Goal: Communication & Community: Answer question/provide support

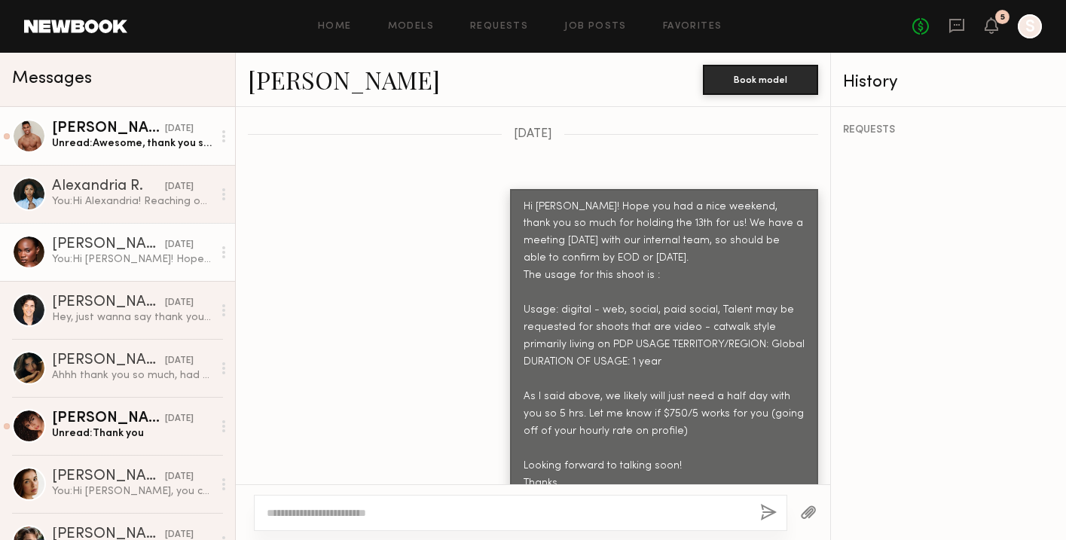
scroll to position [1073, 0]
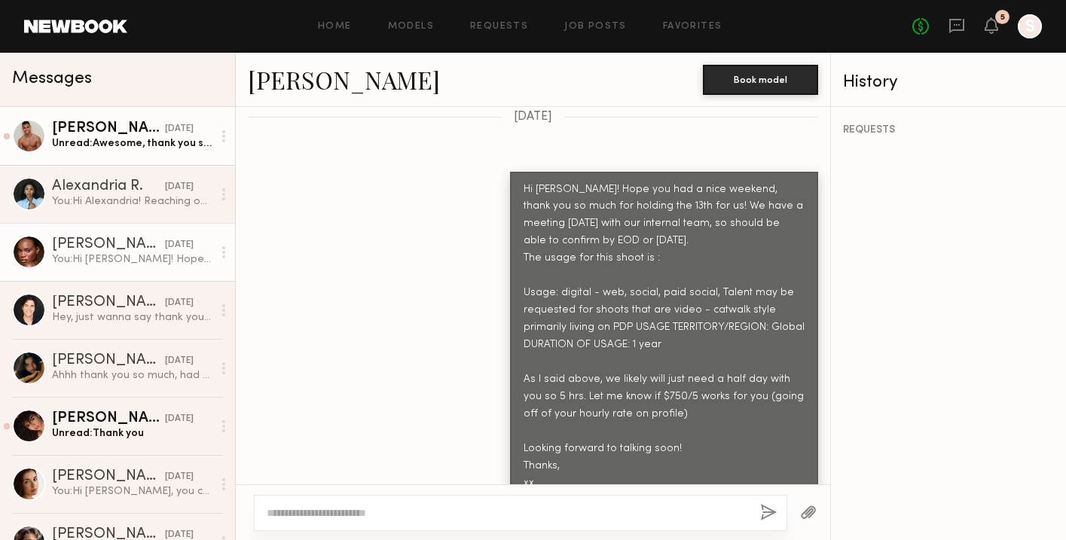
click at [96, 154] on link "[PERSON_NAME] [DATE] Unread: Awesome, thank you so much. Really looking forward…" at bounding box center [117, 136] width 235 height 58
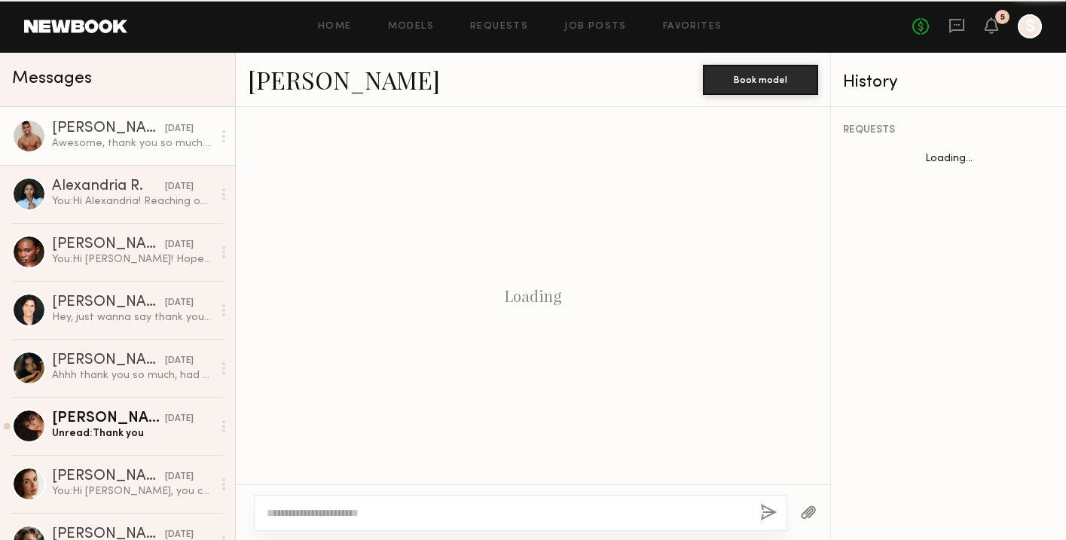
scroll to position [2602, 0]
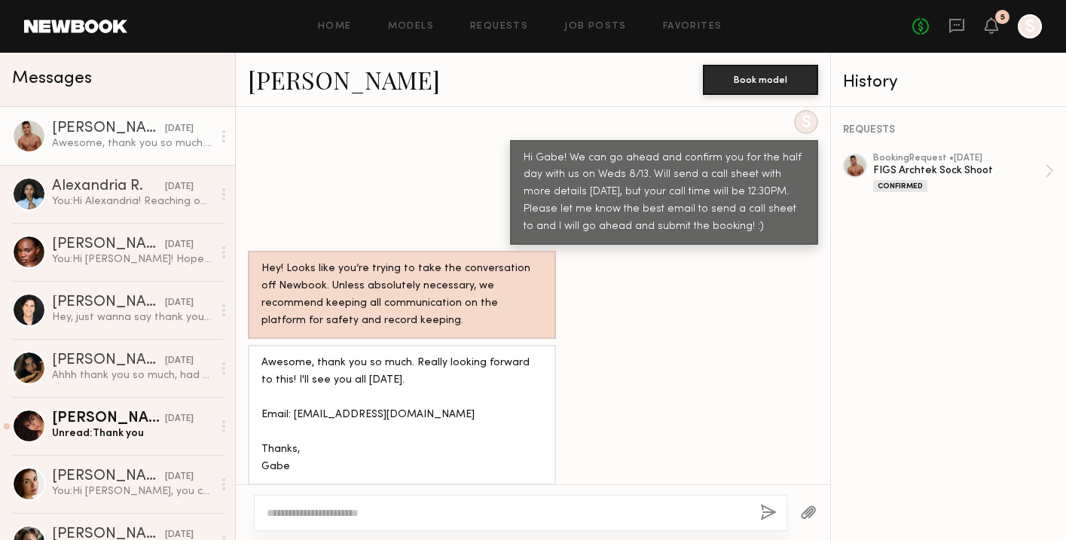
click at [327, 514] on textarea at bounding box center [507, 512] width 481 height 15
type textarea "**********"
click at [767, 511] on button "button" at bounding box center [768, 513] width 17 height 19
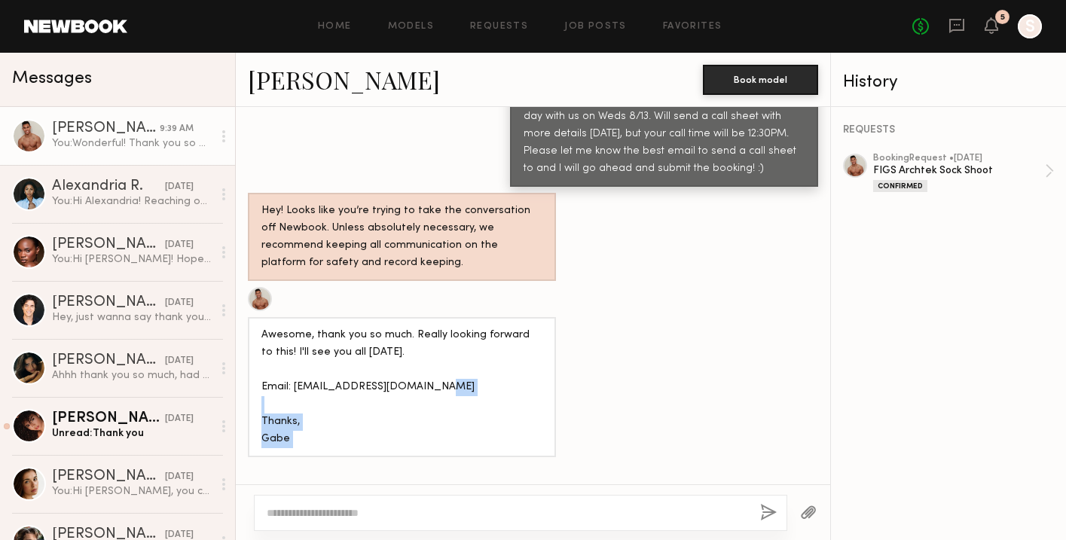
scroll to position [2674, 0]
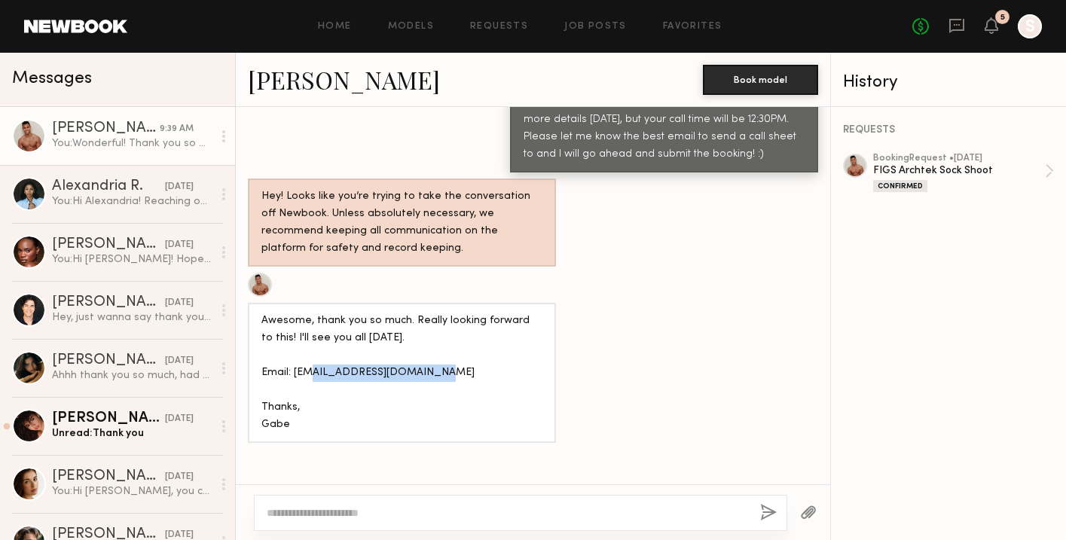
drag, startPoint x: 430, startPoint y: 476, endPoint x: 296, endPoint y: 360, distance: 177.3
click at [296, 360] on div "Awesome, thank you so much. Really looking forward to this! I'll see you all [D…" at bounding box center [401, 373] width 281 height 121
copy div "[EMAIL_ADDRESS][DOMAIN_NAME]"
